Goal: Navigation & Orientation: Find specific page/section

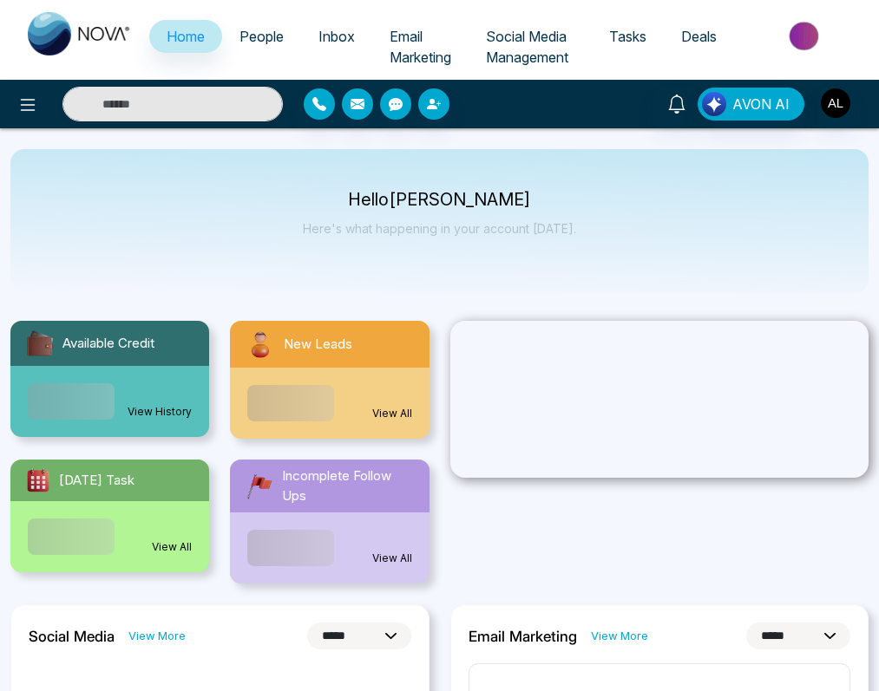
select select "*"
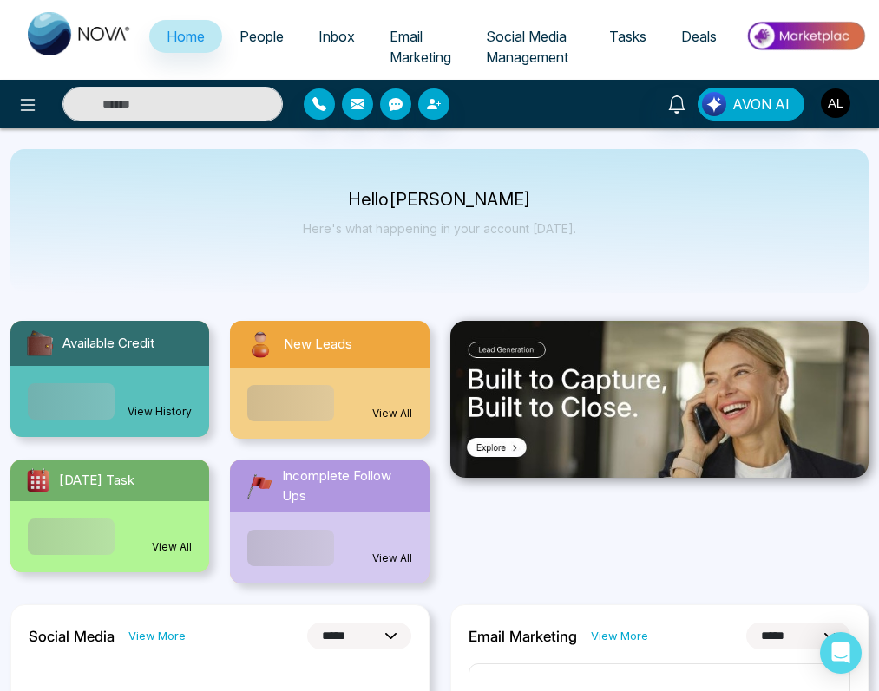
click at [593, 255] on div "Hello [PERSON_NAME] Here's what happening in your account [DATE]." at bounding box center [439, 221] width 858 height 144
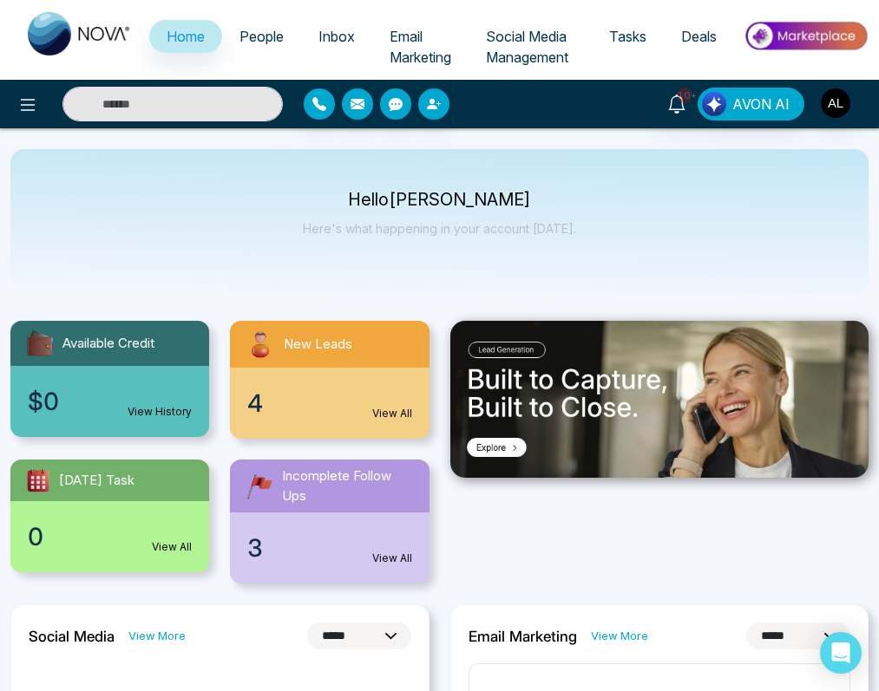
click at [272, 43] on span "People" at bounding box center [261, 36] width 44 height 17
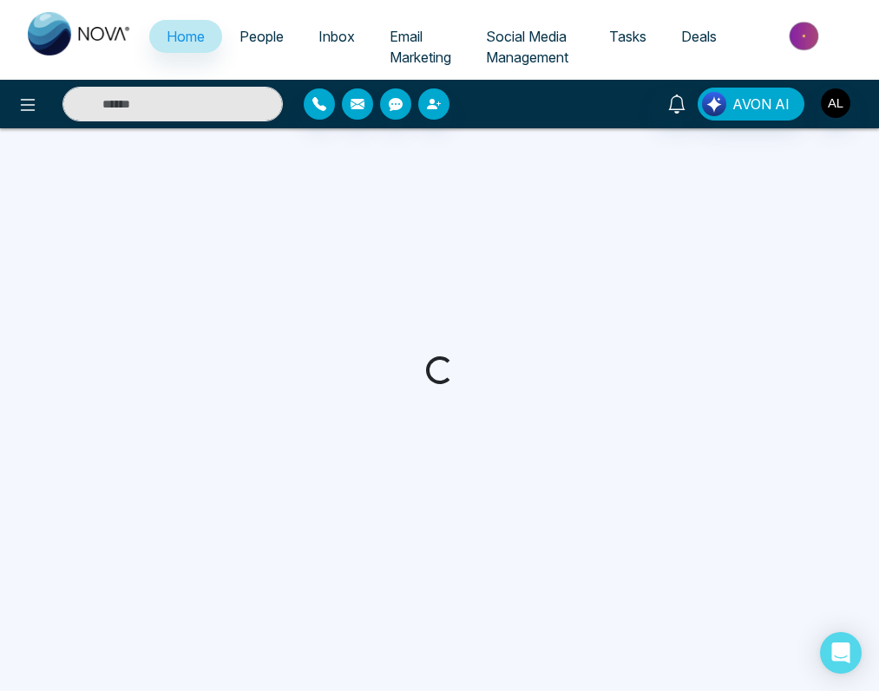
select select "*"
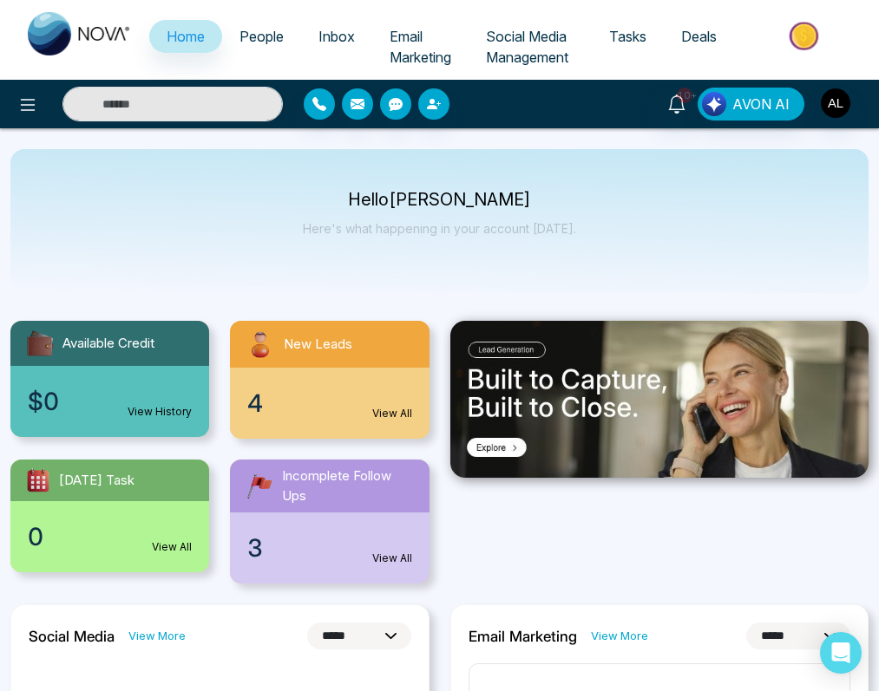
click at [270, 25] on link "People" at bounding box center [261, 36] width 79 height 33
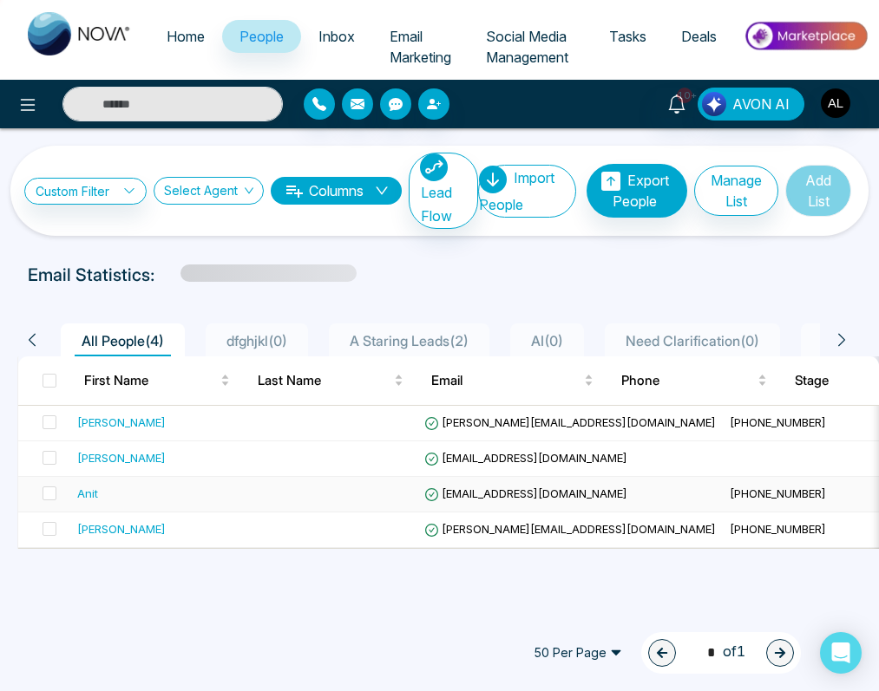
click at [90, 499] on div "Anit" at bounding box center [87, 493] width 21 height 17
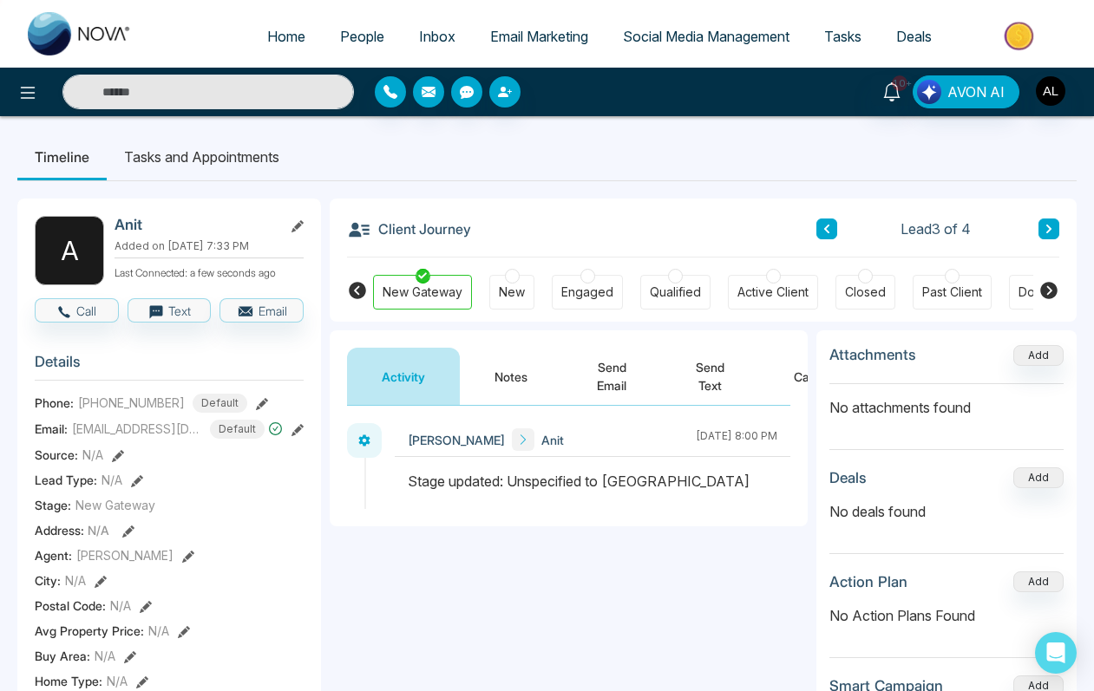
click at [520, 379] on button "Notes" at bounding box center [511, 376] width 102 height 57
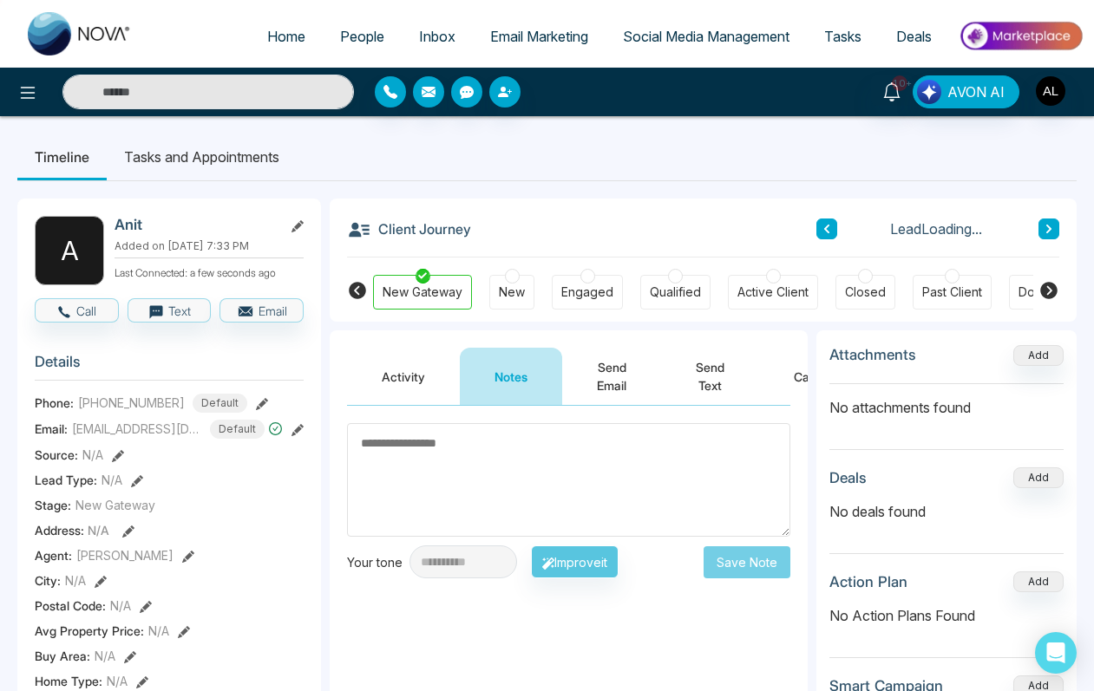
click at [622, 370] on button "Send Email" at bounding box center [611, 376] width 99 height 57
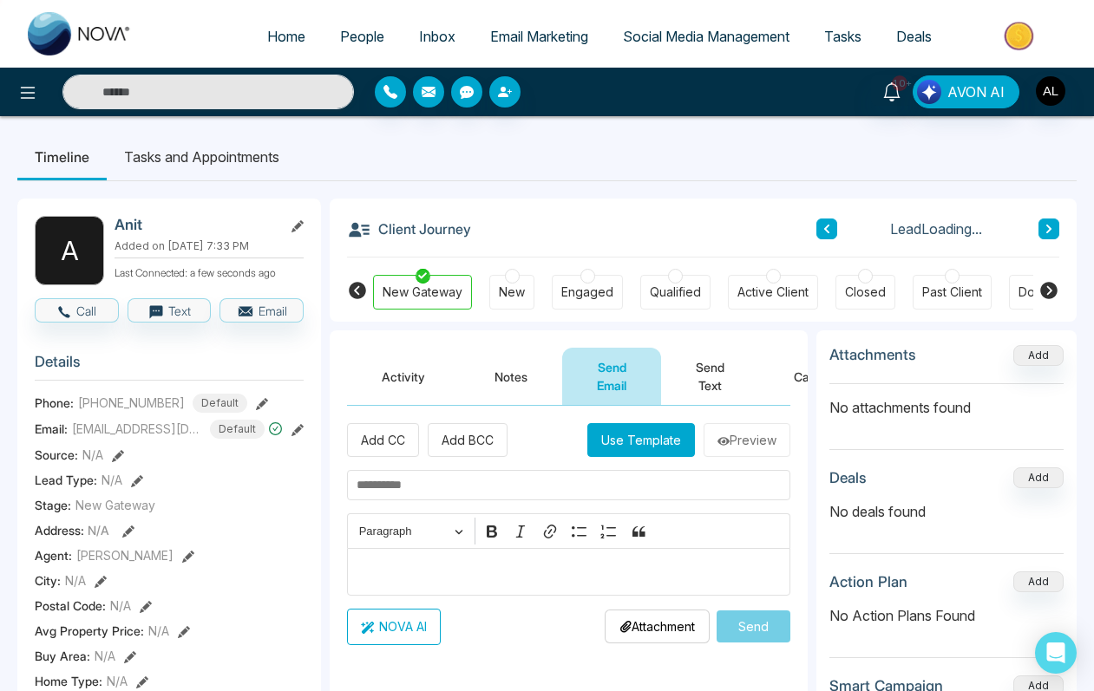
click at [401, 377] on button "Activity" at bounding box center [403, 376] width 113 height 57
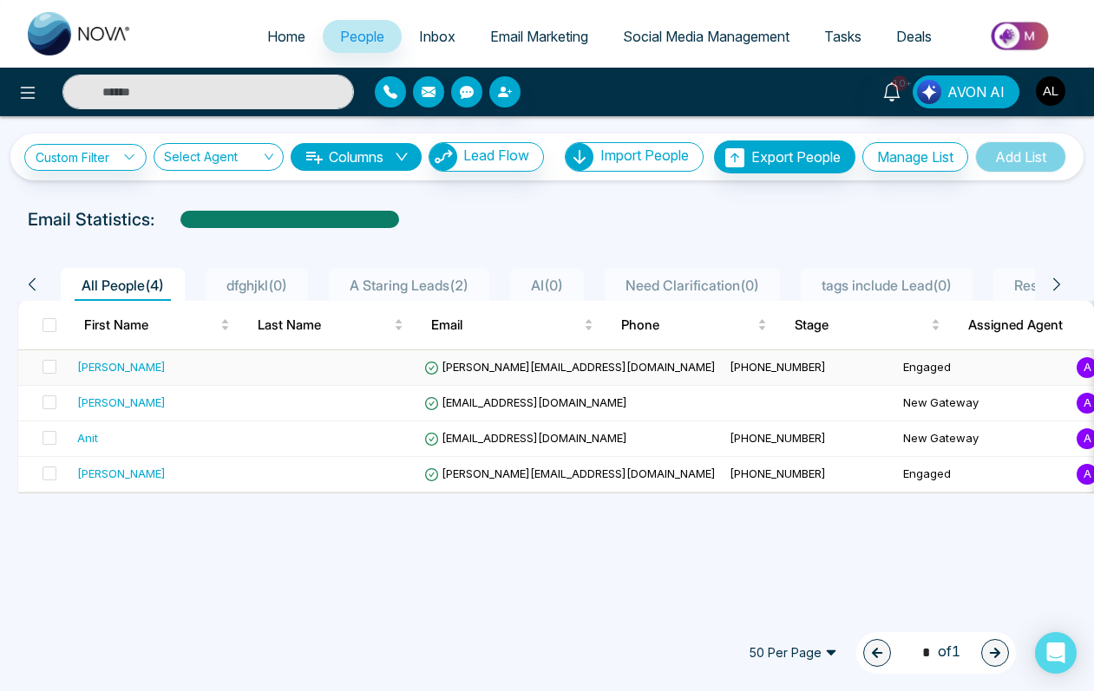
click at [105, 359] on div "Adnan" at bounding box center [121, 366] width 88 height 17
click at [92, 434] on div "Anit" at bounding box center [87, 437] width 21 height 17
click at [93, 402] on div "lokesh" at bounding box center [121, 402] width 88 height 17
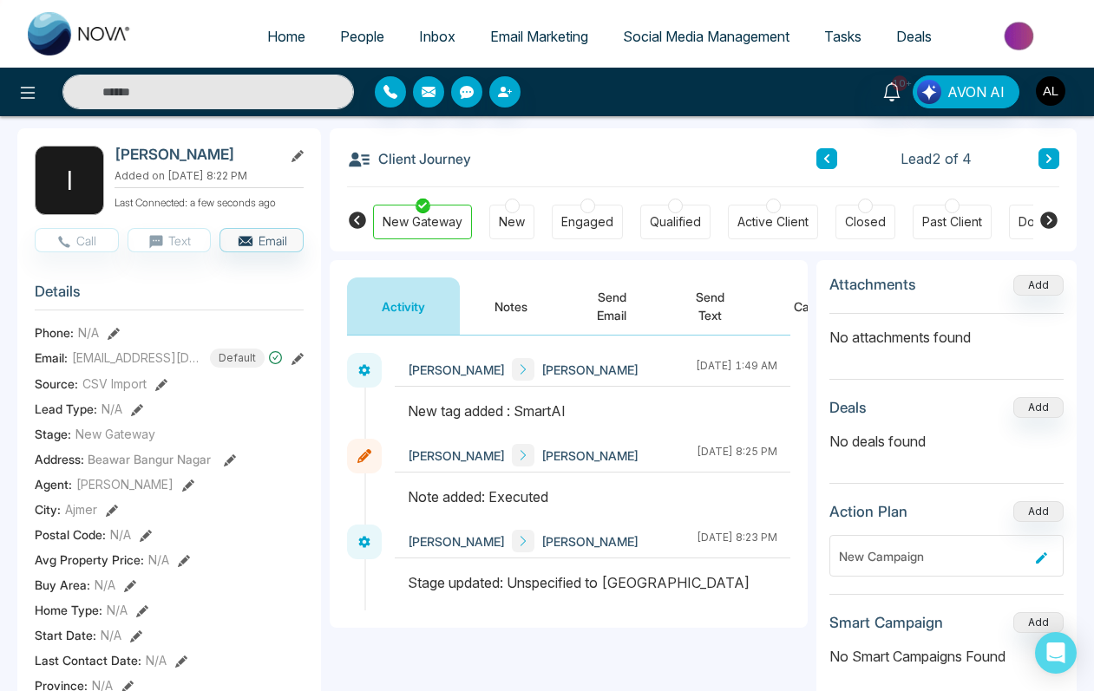
scroll to position [125, 0]
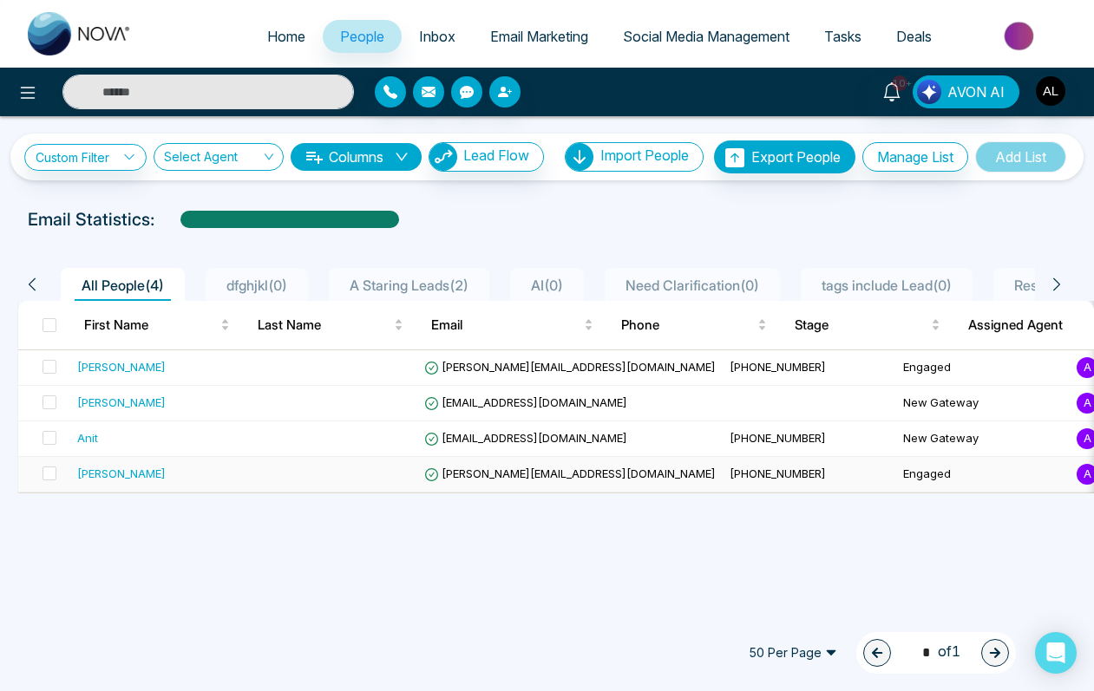
click at [91, 480] on div "Lokesh" at bounding box center [121, 473] width 88 height 17
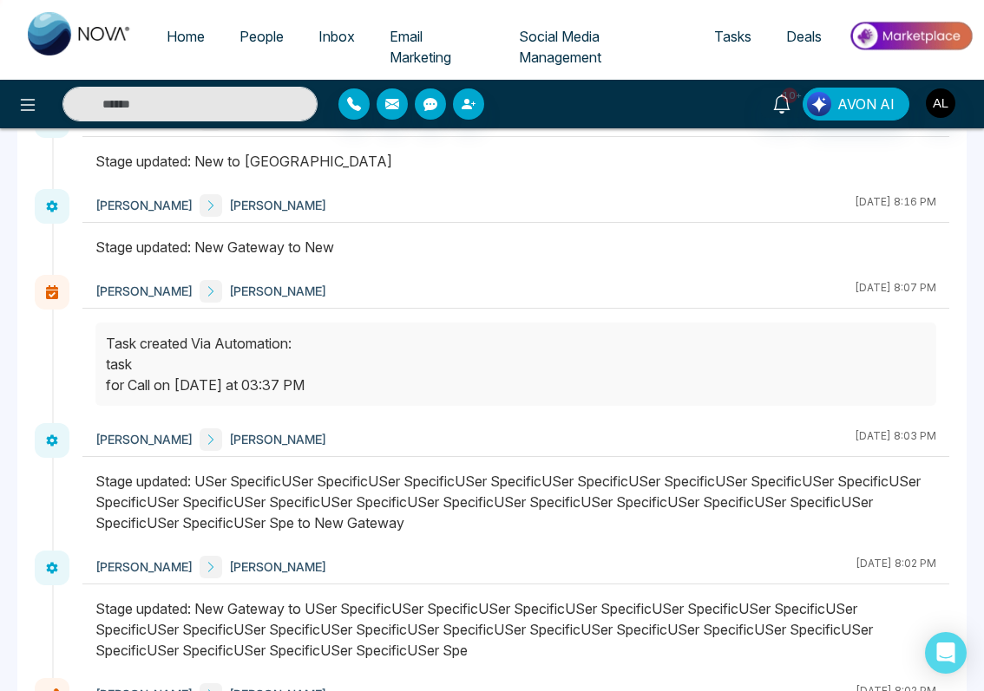
scroll to position [2093, 0]
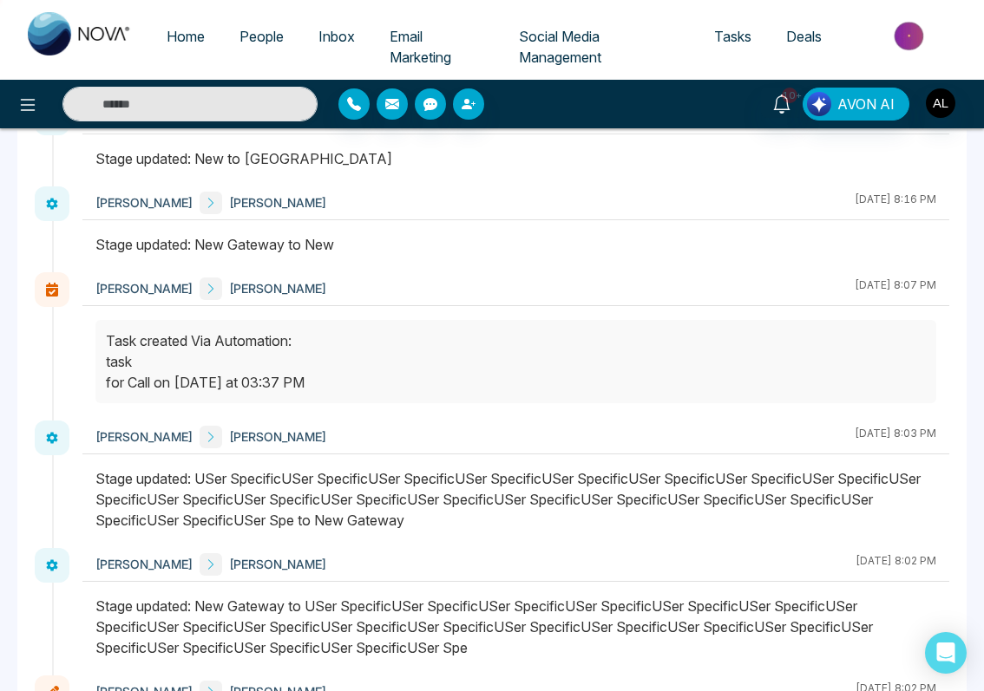
drag, startPoint x: 105, startPoint y: 340, endPoint x: 382, endPoint y: 339, distance: 276.7
click at [383, 339] on div at bounding box center [515, 361] width 841 height 83
click at [435, 285] on div "ADMIN lokesh Lokesh September 2 2025 | 8:07 PM" at bounding box center [515, 289] width 867 height 34
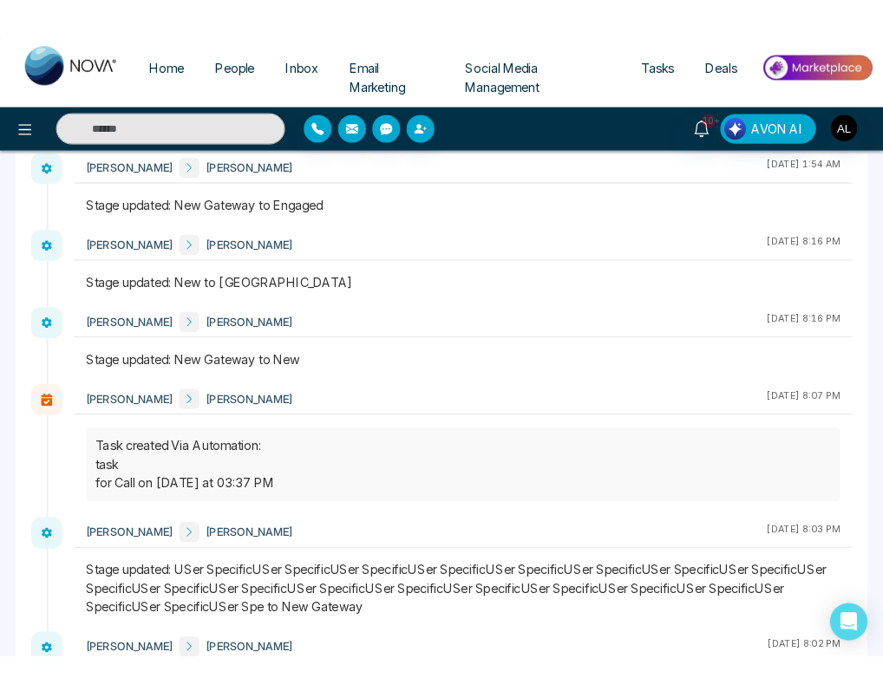
scroll to position [2043, 0]
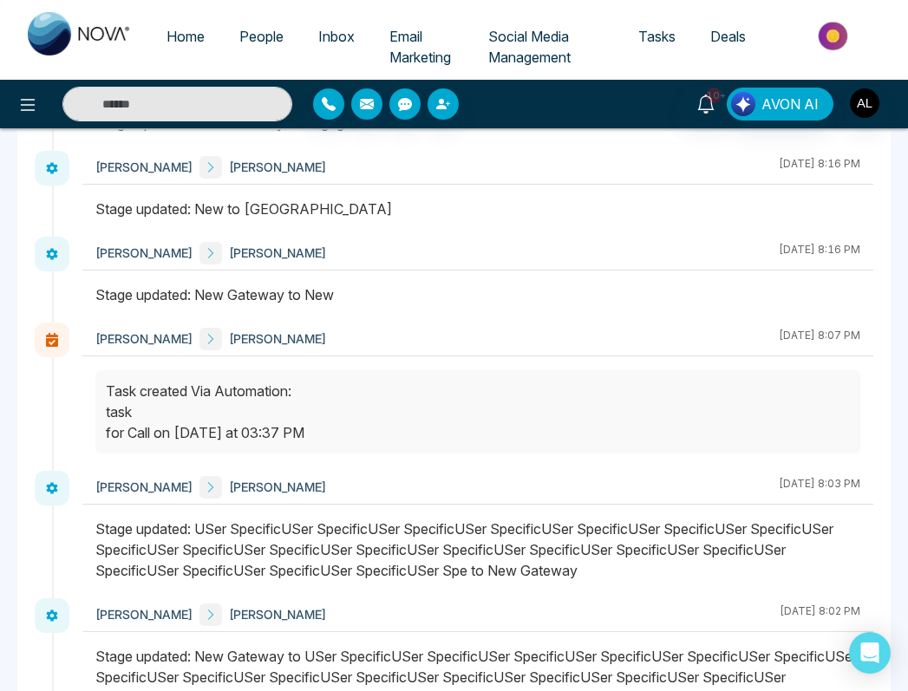
drag, startPoint x: 716, startPoint y: 334, endPoint x: 866, endPoint y: 333, distance: 150.1
click at [866, 333] on div "ADMIN lokesh Lokesh September 2 2025 | 8:07 PM" at bounding box center [477, 340] width 791 height 34
click at [738, 307] on div at bounding box center [477, 304] width 791 height 38
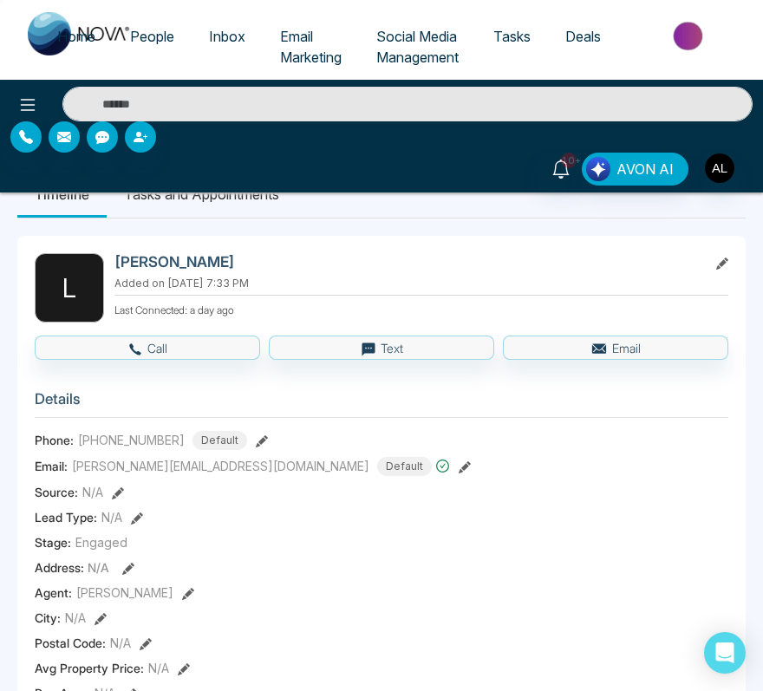
scroll to position [0, 0]
